Goal: Information Seeking & Learning: Find specific fact

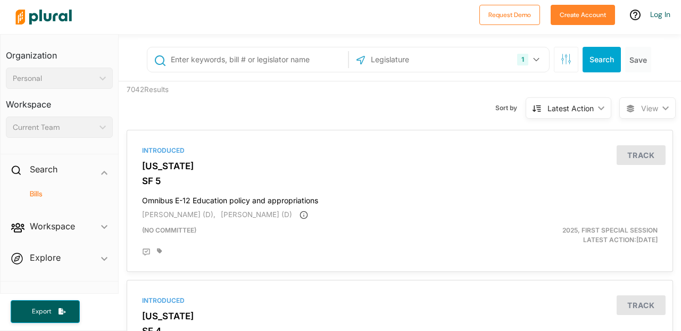
click at [373, 59] on input "text" at bounding box center [427, 59] width 114 height 20
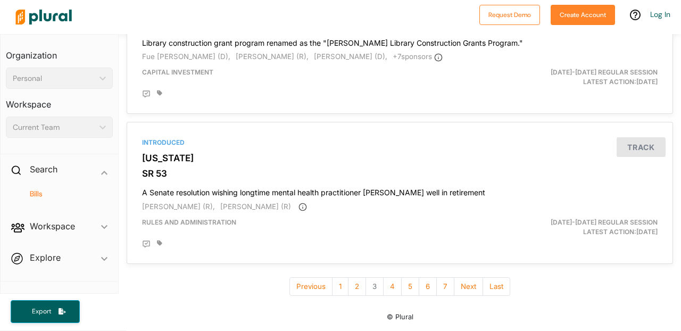
scroll to position [3627, 0]
click at [391, 287] on button "4" at bounding box center [392, 286] width 19 height 19
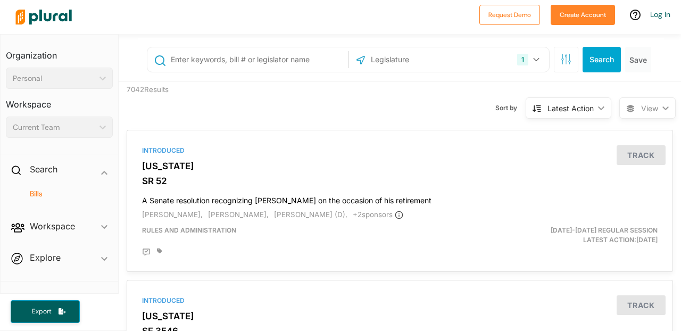
click at [293, 54] on input "text" at bounding box center [257, 59] width 175 height 20
type input "assisted living"
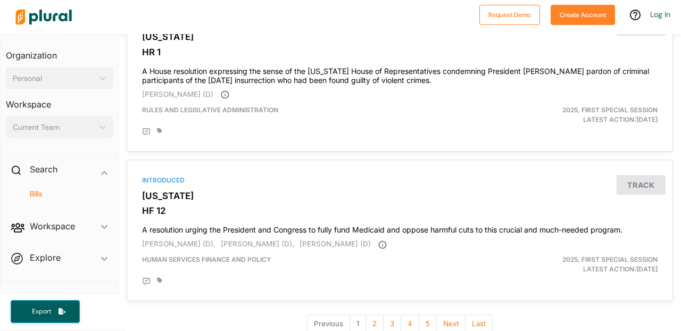
scroll to position [3653, 0]
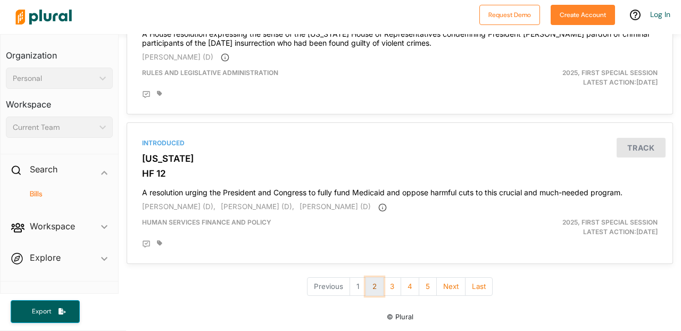
click at [371, 289] on button "2" at bounding box center [375, 286] width 18 height 19
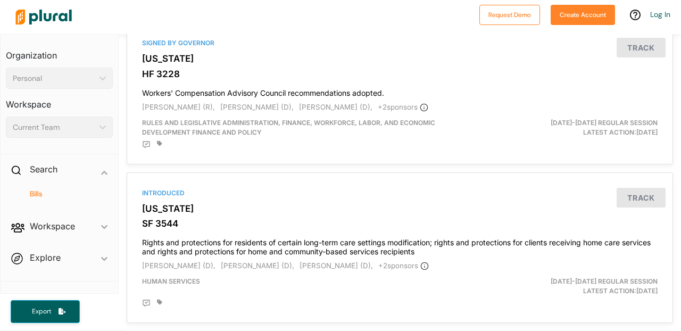
scroll to position [2919, 0]
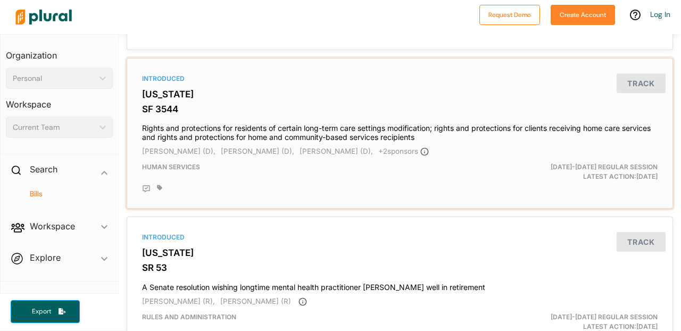
click at [173, 84] on div "Introduced" at bounding box center [400, 79] width 516 height 10
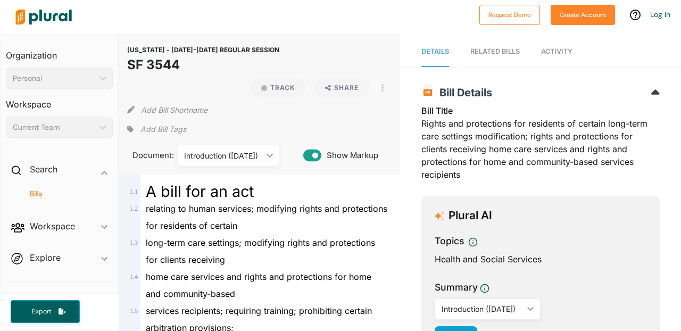
drag, startPoint x: 191, startPoint y: 66, endPoint x: 127, endPoint y: 51, distance: 65.2
click at [127, 51] on header "[US_STATE] - [DATE]-[DATE] REGULAR SESSION SF 3544" at bounding box center [203, 61] width 152 height 36
copy header "[US_STATE] - [DATE]-[DATE] REGULAR SESSION SF 3544"
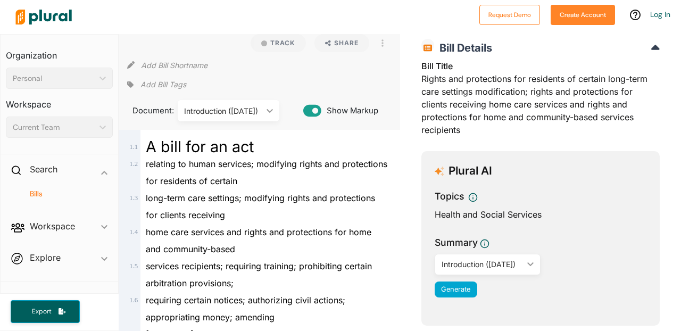
scroll to position [22, 0]
